Goal: Task Accomplishment & Management: Manage account settings

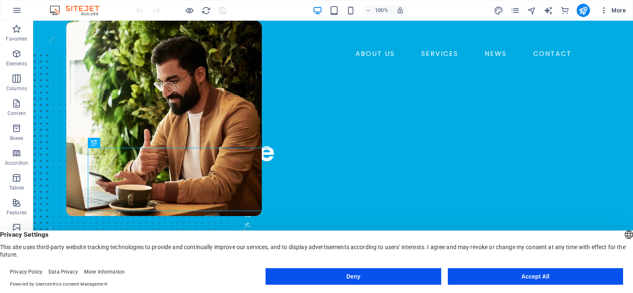
click at [609, 10] on span "More" at bounding box center [613, 10] width 26 height 8
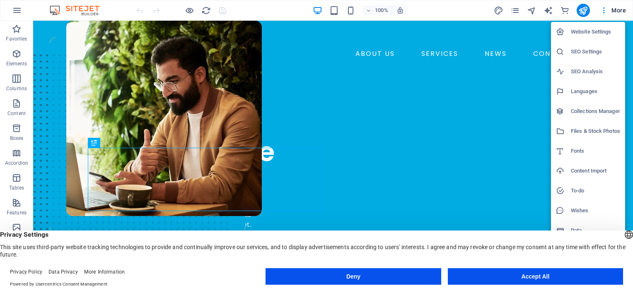
click at [396, 275] on button "Deny" at bounding box center [353, 277] width 175 height 17
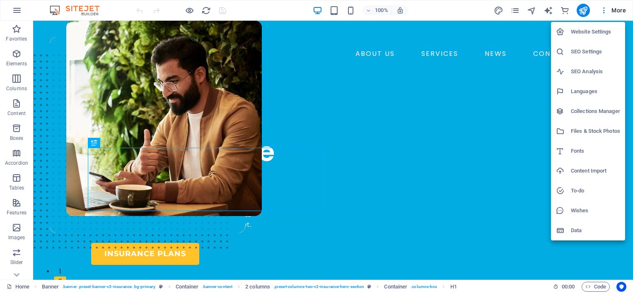
click at [18, 14] on div at bounding box center [316, 146] width 633 height 293
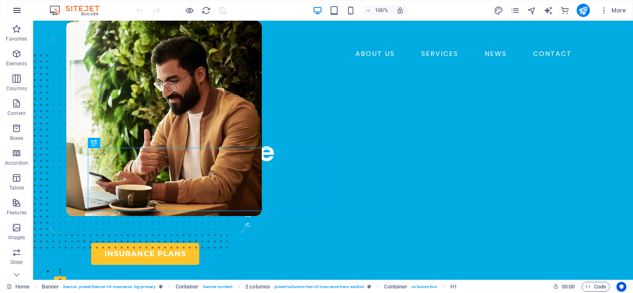
click at [18, 12] on icon "button" at bounding box center [17, 10] width 10 height 10
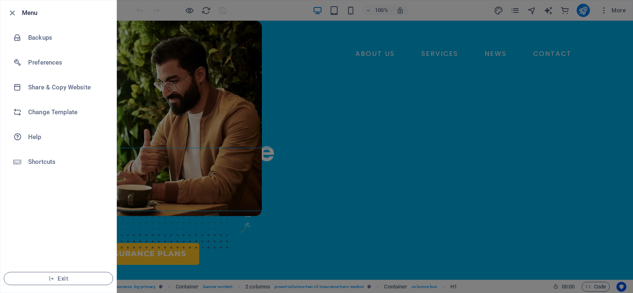
click at [162, 96] on div at bounding box center [316, 146] width 633 height 293
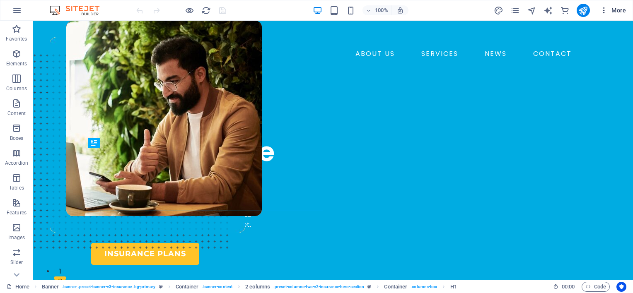
click at [609, 11] on icon "button" at bounding box center [604, 10] width 8 height 8
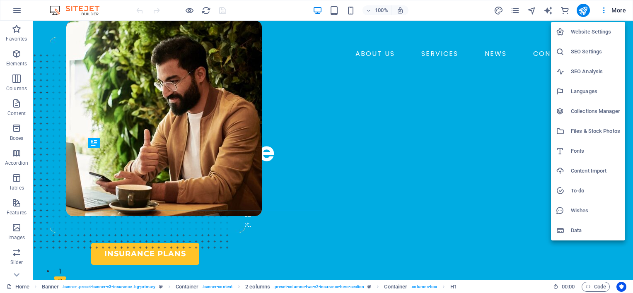
click at [580, 32] on h6 "Website Settings" at bounding box center [595, 32] width 49 height 10
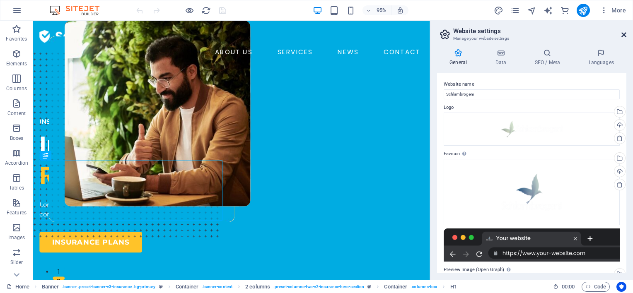
click at [626, 34] on icon at bounding box center [624, 35] width 5 height 7
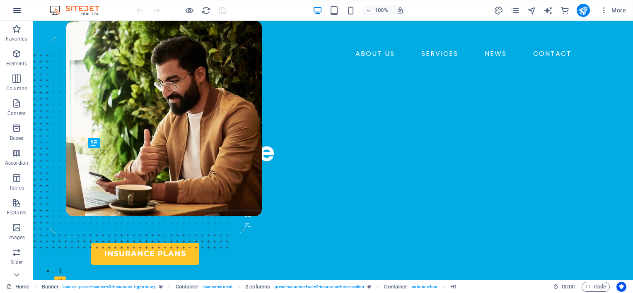
click at [17, 10] on icon "button" at bounding box center [17, 10] width 10 height 10
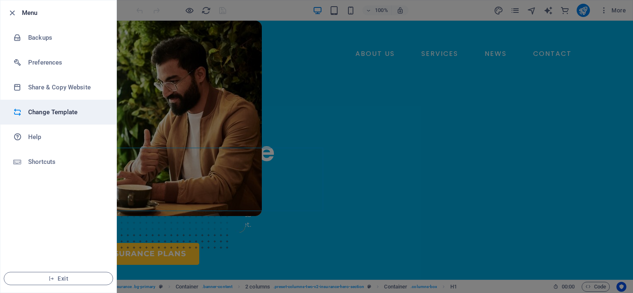
click at [49, 113] on h6 "Change Template" at bounding box center [66, 112] width 77 height 10
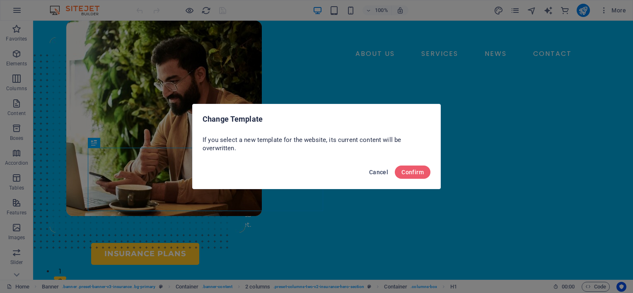
click at [372, 172] on span "Cancel" at bounding box center [378, 172] width 19 height 7
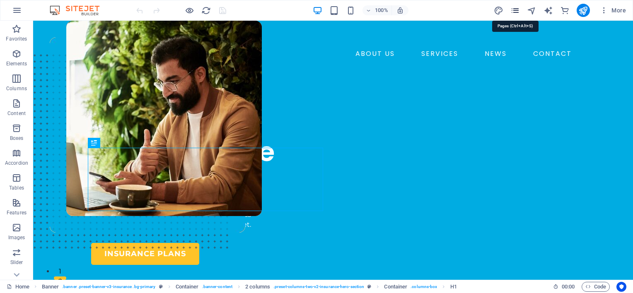
click at [514, 11] on icon "pages" at bounding box center [516, 11] width 10 height 10
click at [607, 12] on icon "button" at bounding box center [604, 10] width 8 height 8
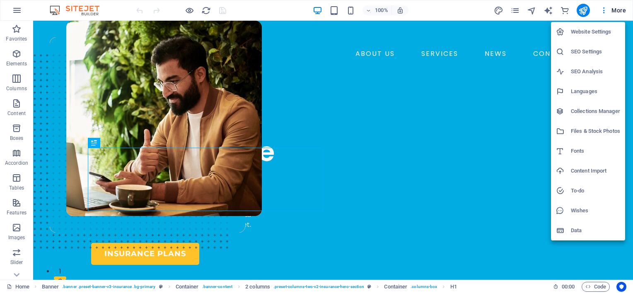
click at [589, 132] on h6 "Files & Stock Photos" at bounding box center [595, 131] width 49 height 10
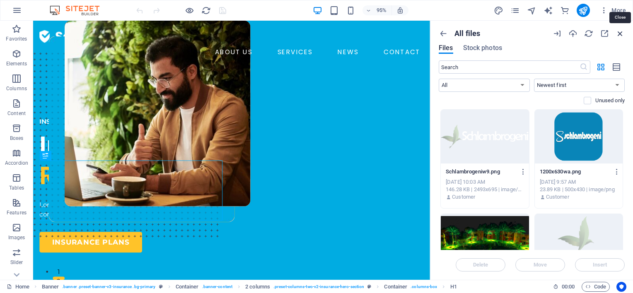
click at [619, 33] on icon "button" at bounding box center [620, 33] width 9 height 9
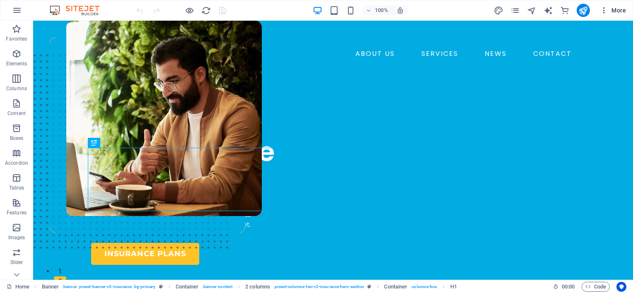
click at [604, 9] on icon "button" at bounding box center [604, 10] width 8 height 8
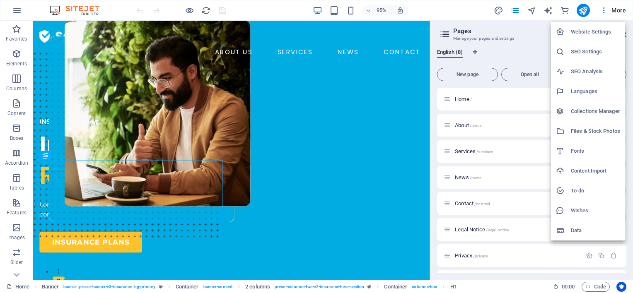
click at [592, 38] on li "Website Settings" at bounding box center [588, 32] width 74 height 20
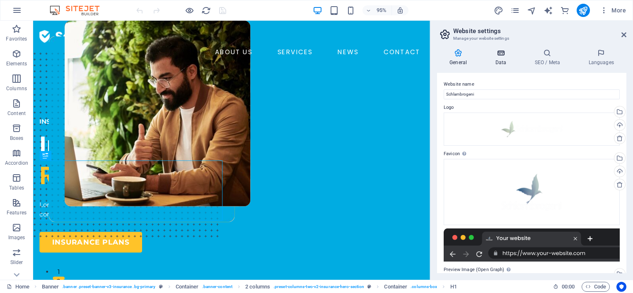
click at [501, 51] on icon at bounding box center [501, 53] width 36 height 8
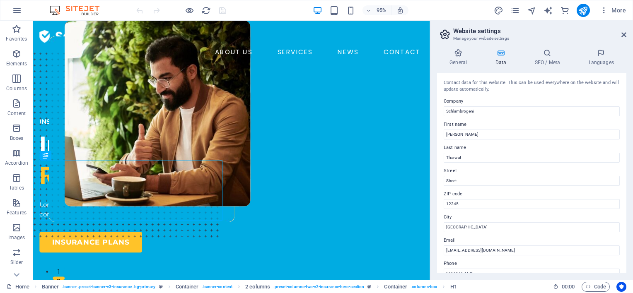
click at [627, 36] on aside "Website settings Manage your website settings General Data SEO / Meta Languages…" at bounding box center [531, 151] width 203 height 260
